Goal: Task Accomplishment & Management: Use online tool/utility

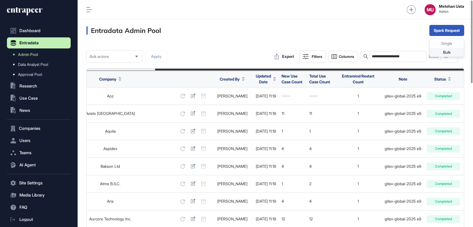
click at [441, 52] on div "Bulk" at bounding box center [446, 52] width 34 height 9
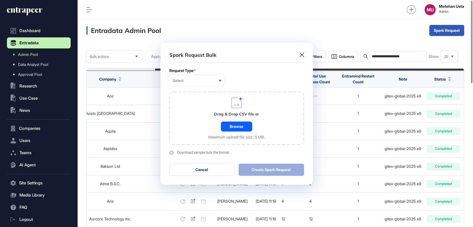
scroll to position [0, 2]
click at [186, 82] on div "Select" at bounding box center [197, 80] width 49 height 4
click at [0, 0] on div "Company" at bounding box center [0, 0] width 0 height 0
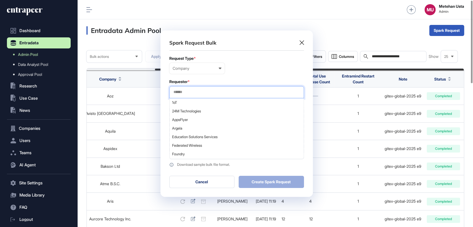
click at [201, 91] on input "text" at bounding box center [236, 92] width 127 height 5
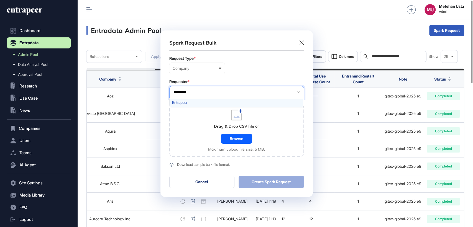
type input "*********"
click at [193, 104] on span "Entrapeer" at bounding box center [236, 103] width 129 height 4
click at [243, 64] on div "Company User Company Customer Request ID" at bounding box center [236, 68] width 135 height 11
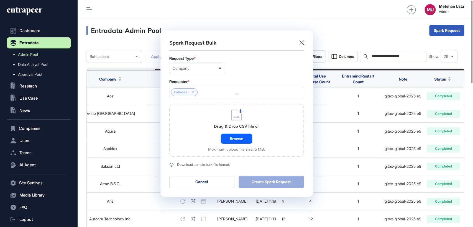
click at [231, 141] on div "Browse" at bounding box center [236, 139] width 31 height 10
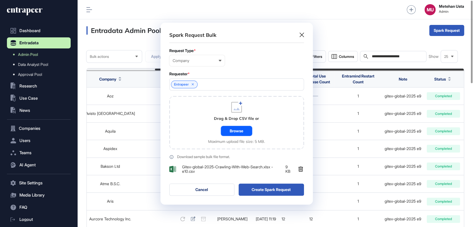
scroll to position [182, 152]
click at [260, 186] on button "Create Spark Request" at bounding box center [270, 190] width 65 height 12
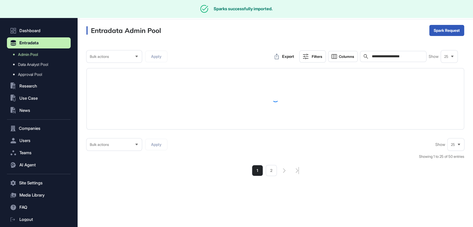
scroll to position [0, 0]
